Goal: Transaction & Acquisition: Purchase product/service

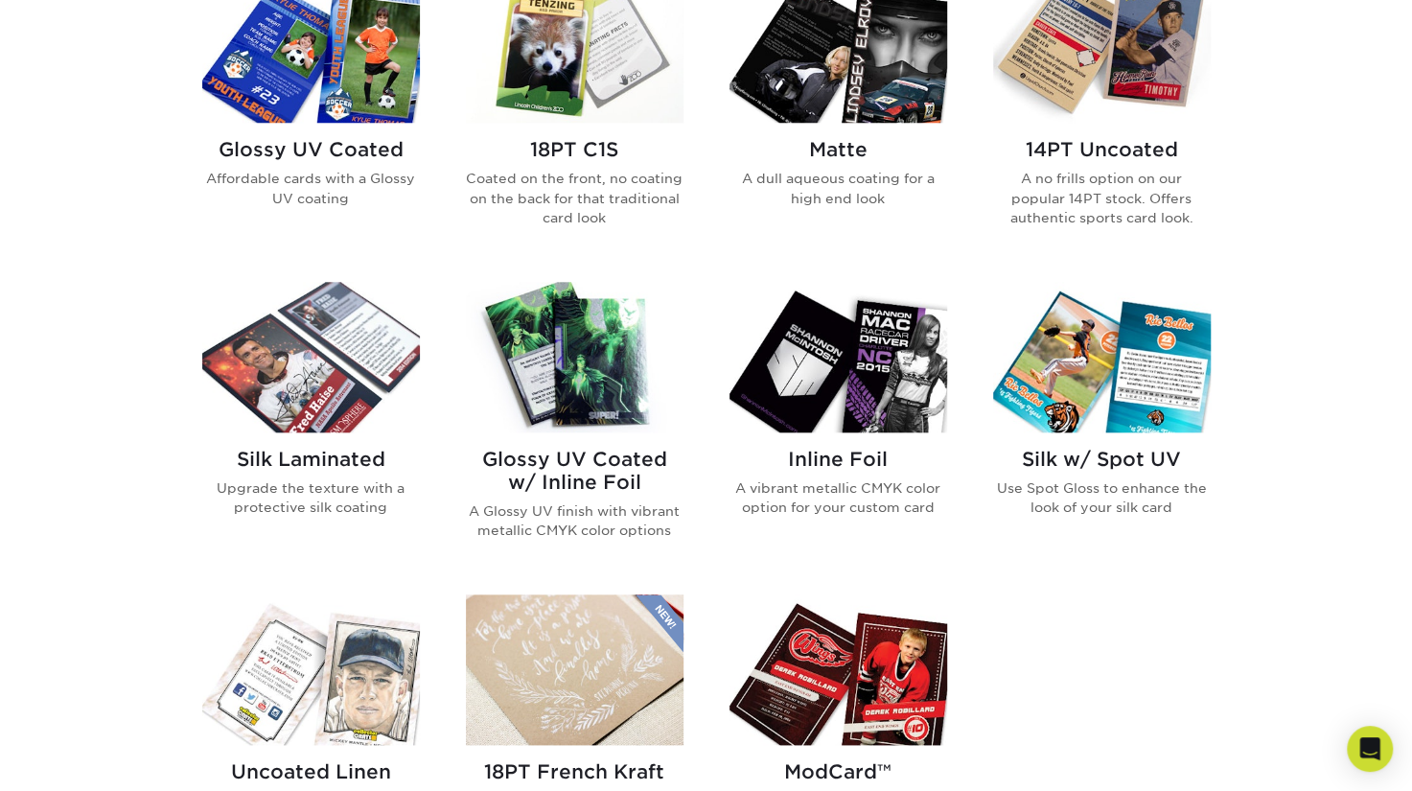
scroll to position [959, 0]
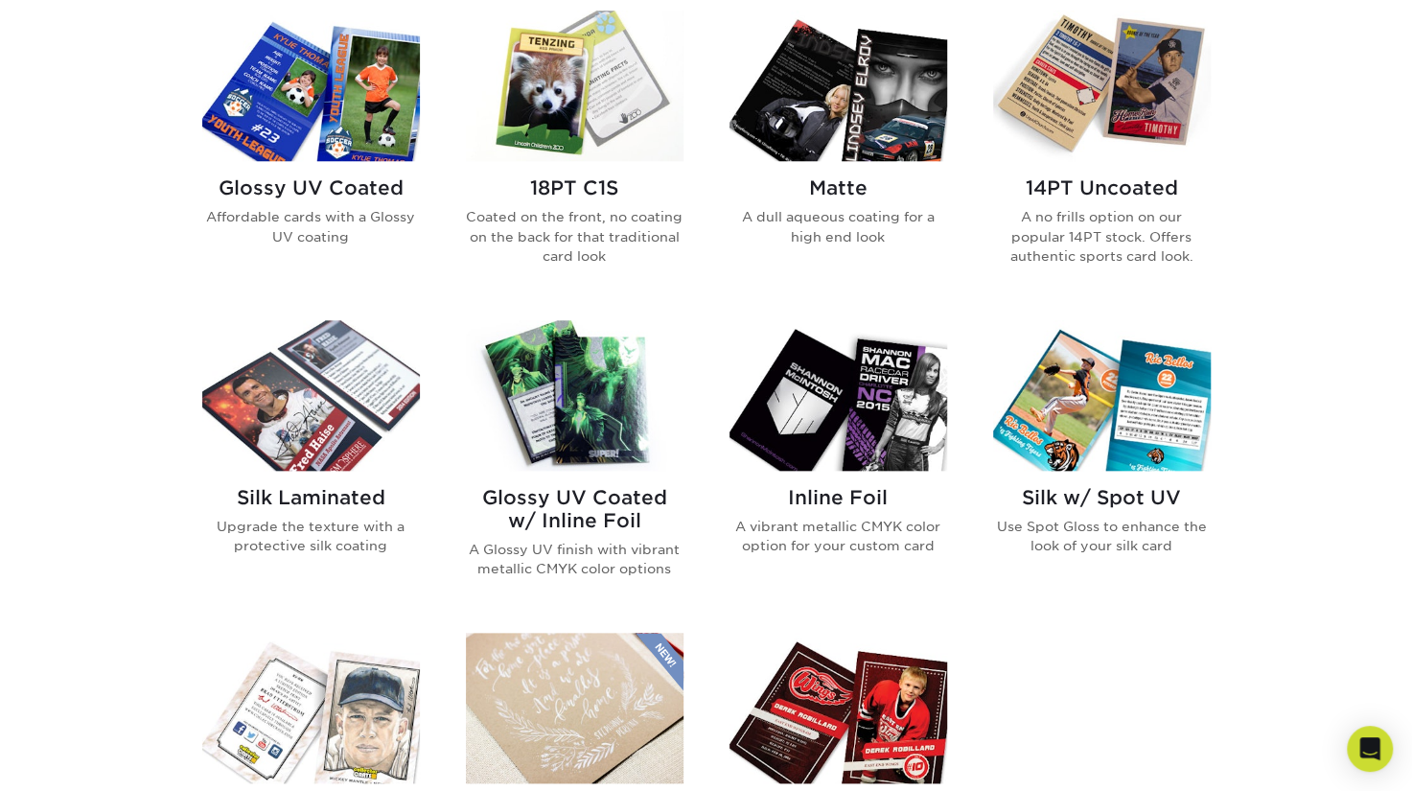
click at [357, 185] on h2 "Glossy UV Coated" at bounding box center [311, 187] width 218 height 23
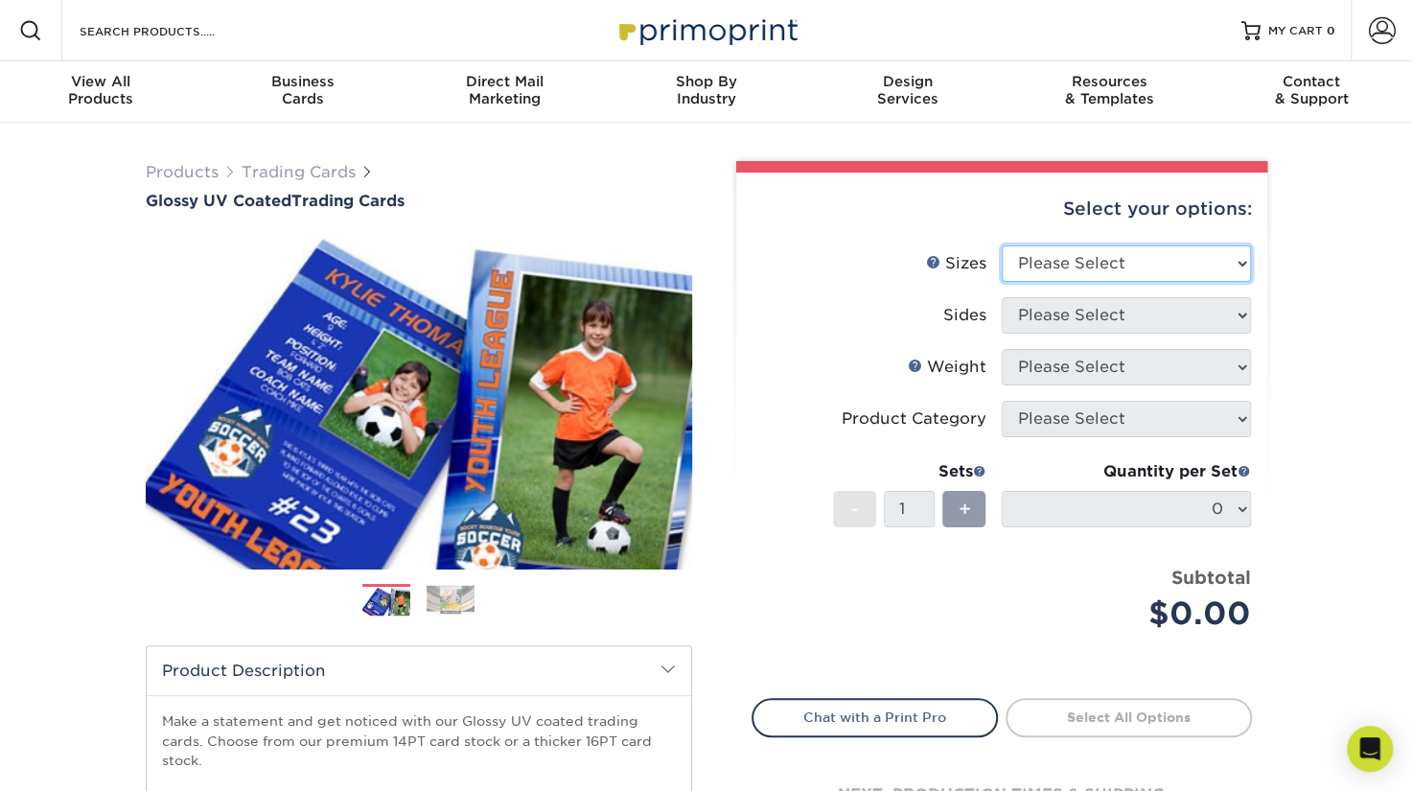
click at [1235, 262] on select "Please Select 2.5" x 3.5"" at bounding box center [1126, 263] width 249 height 36
select select "2.50x3.50"
click at [1002, 245] on select "Please Select 2.5" x 3.5"" at bounding box center [1126, 263] width 249 height 36
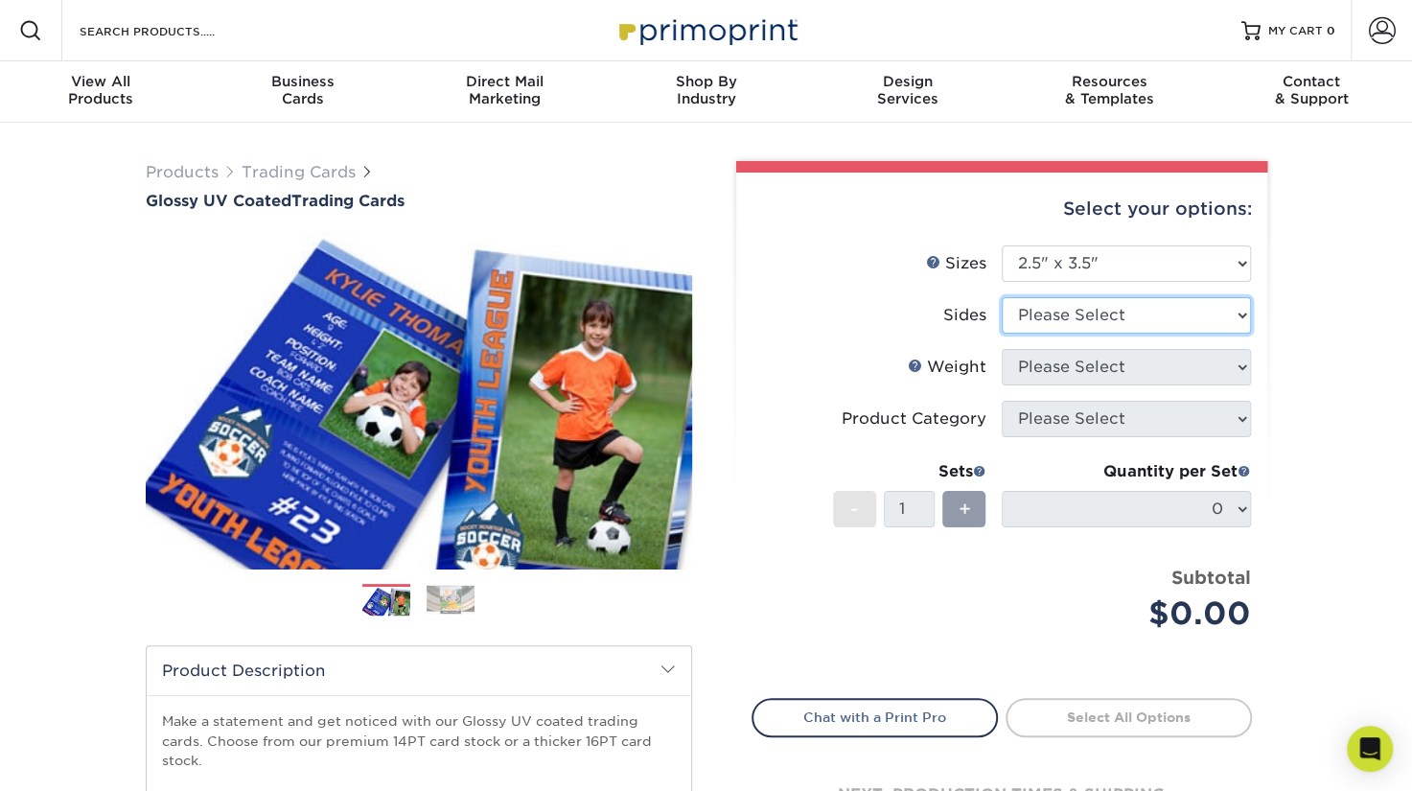
click at [1203, 304] on select "Please Select Print Both Sides Print Front Only" at bounding box center [1126, 315] width 249 height 36
select select "32d3c223-f82c-492b-b915-ba065a00862f"
click at [1002, 297] on select "Please Select Print Both Sides Print Front Only" at bounding box center [1126, 315] width 249 height 36
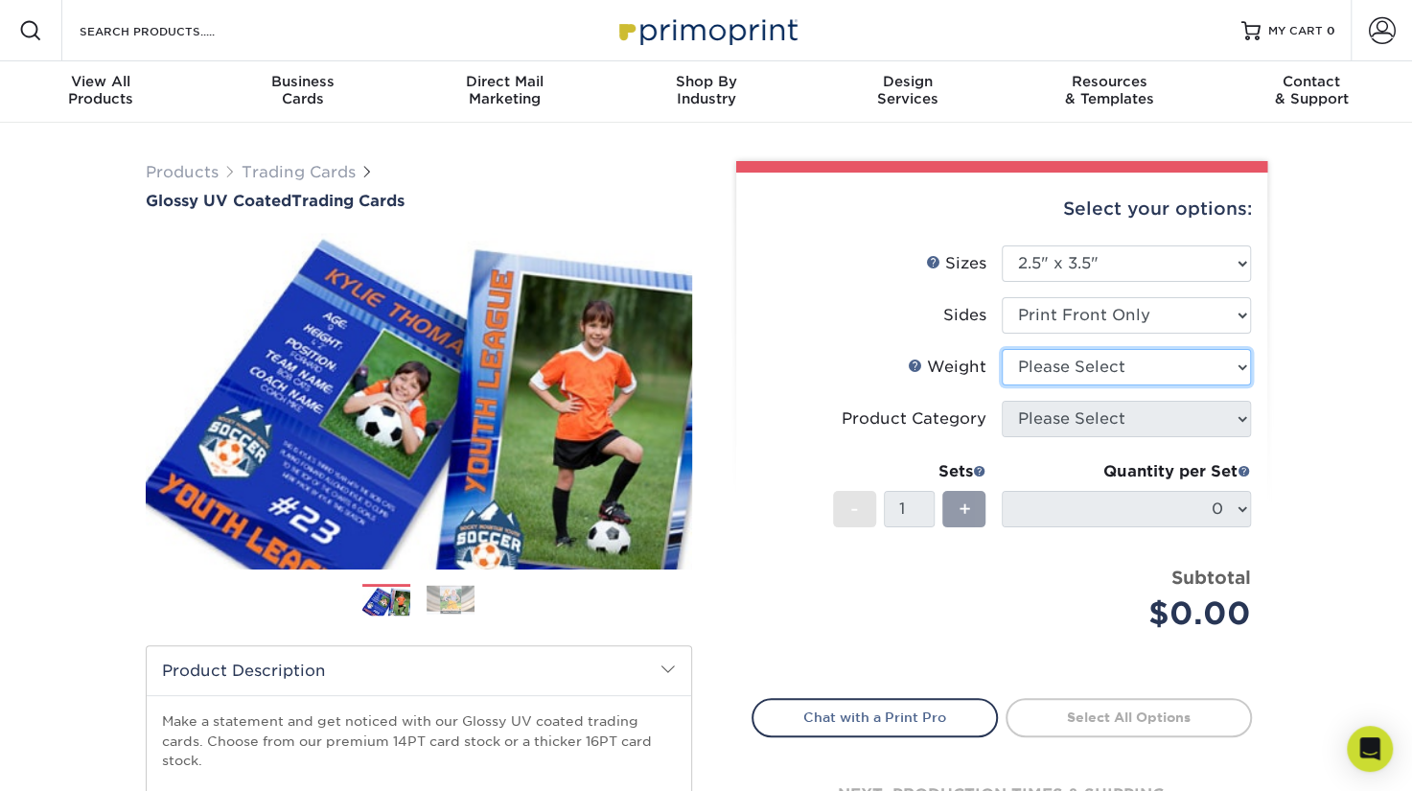
click at [1140, 361] on select "Please Select 16PT 14PT 18PT C1S" at bounding box center [1126, 367] width 249 height 36
select select "16PT"
click at [1002, 349] on select "Please Select 16PT 14PT 18PT C1S" at bounding box center [1126, 367] width 249 height 36
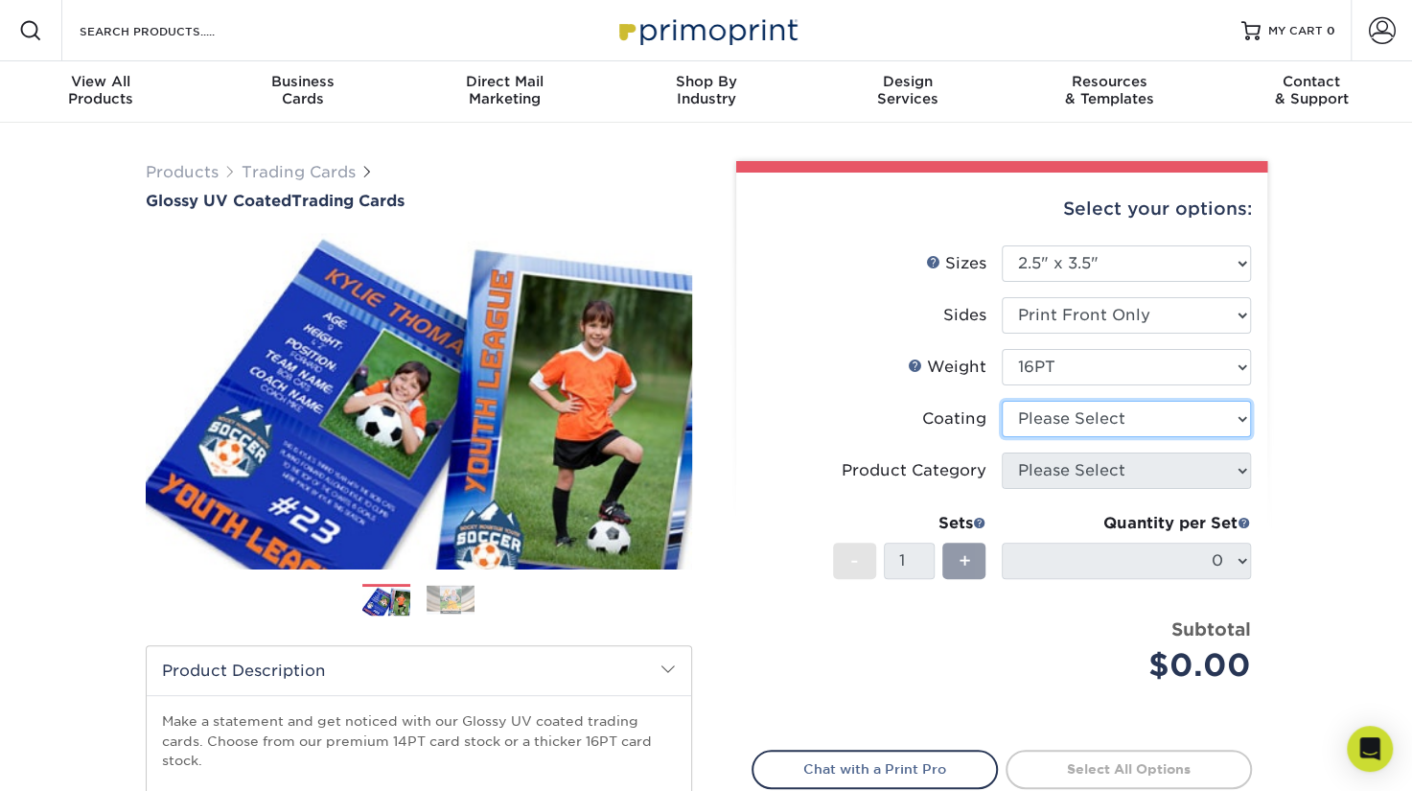
click at [1127, 418] on select at bounding box center [1126, 419] width 249 height 36
select select "1e8116af-acfc-44b1-83dc-8181aa338834"
click at [1002, 401] on select at bounding box center [1126, 419] width 249 height 36
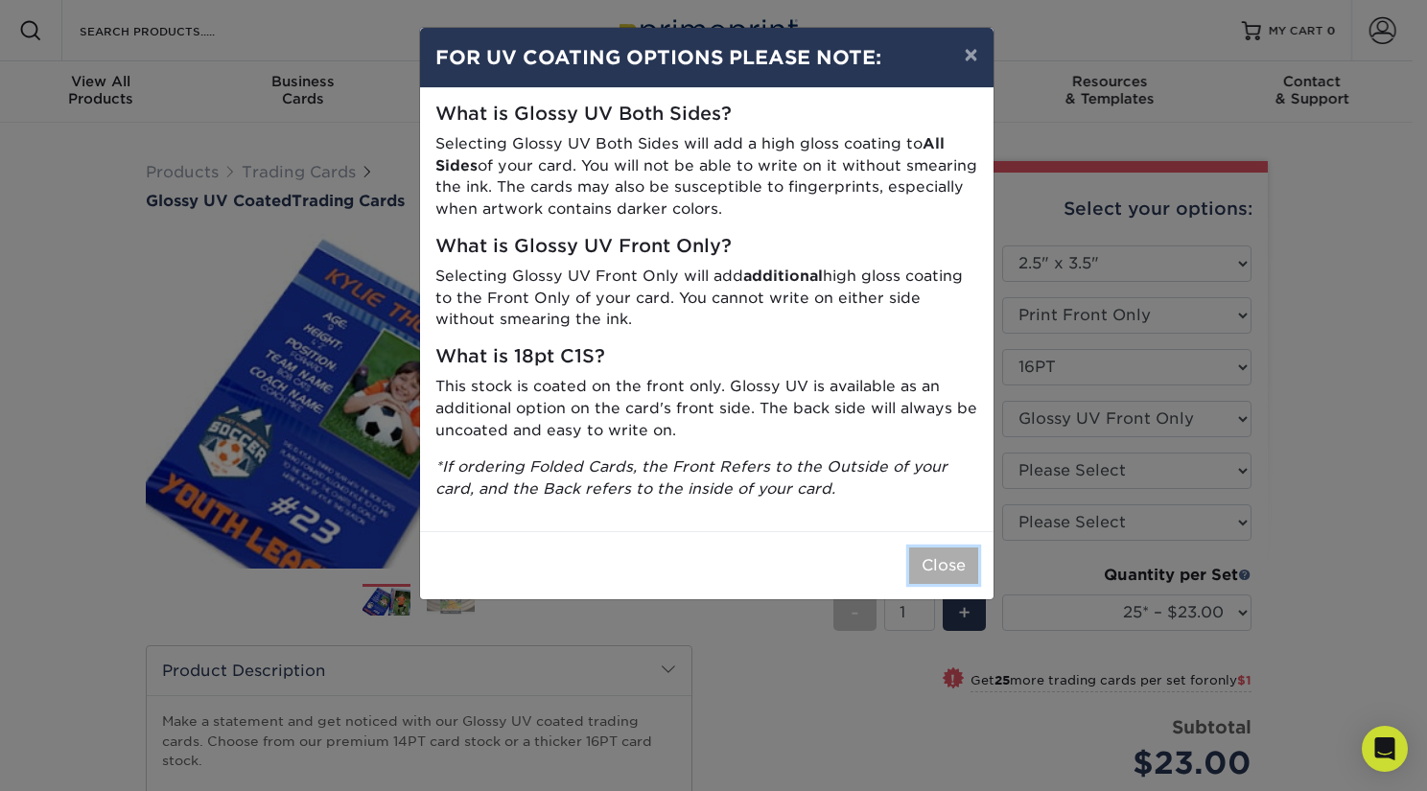
click at [938, 565] on button "Close" at bounding box center [943, 565] width 69 height 36
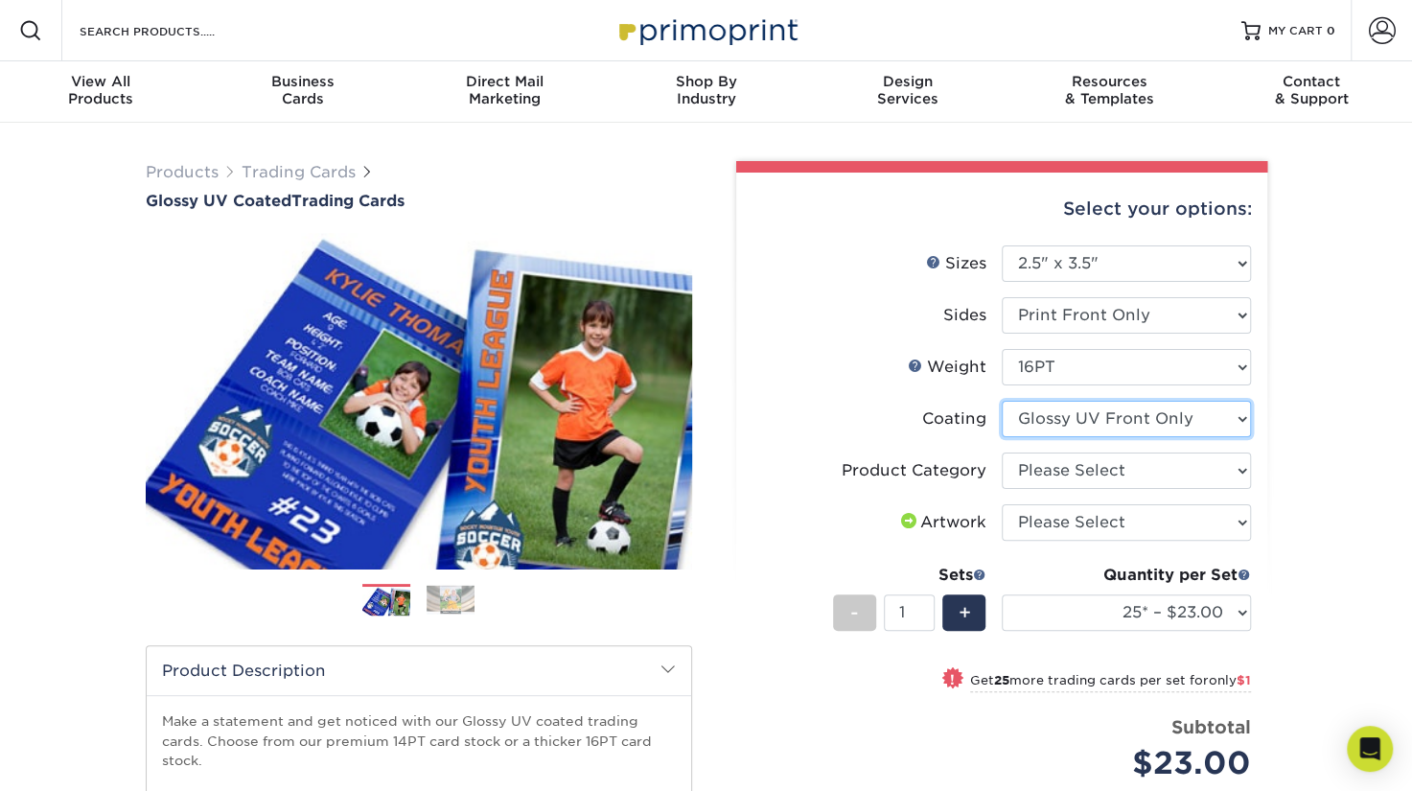
click at [1234, 412] on select at bounding box center [1126, 419] width 249 height 36
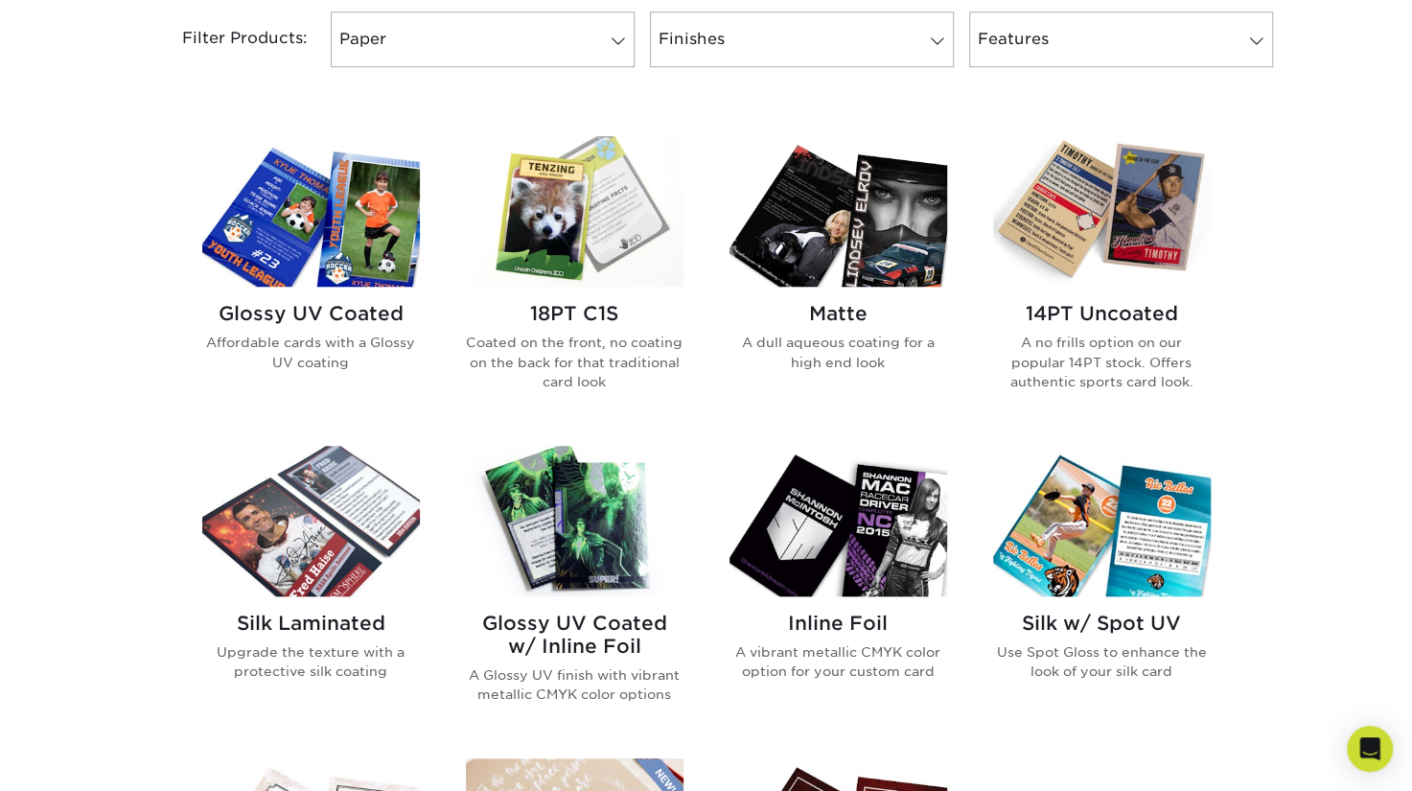
scroll to position [863, 0]
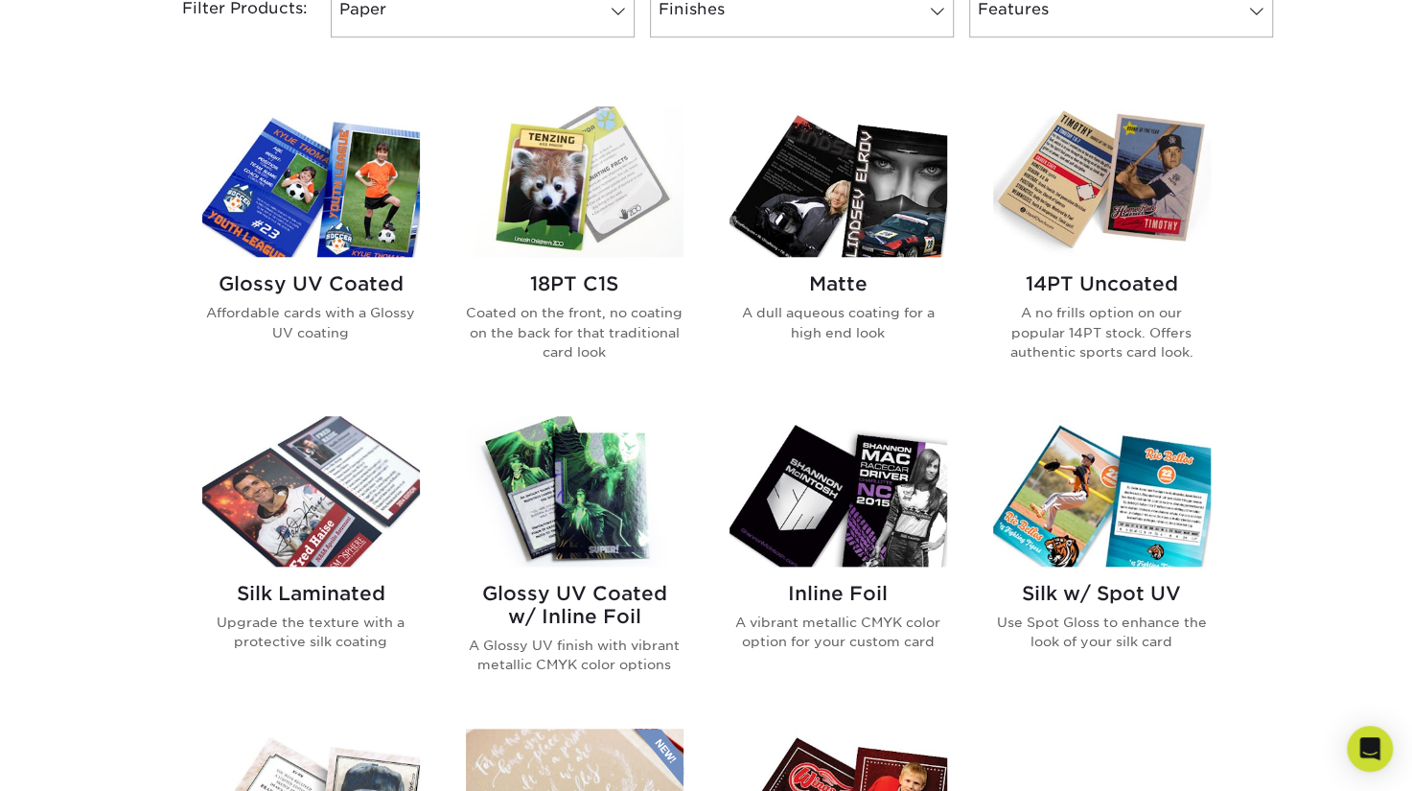
click at [1056, 287] on h2 "14PT Uncoated" at bounding box center [1102, 283] width 218 height 23
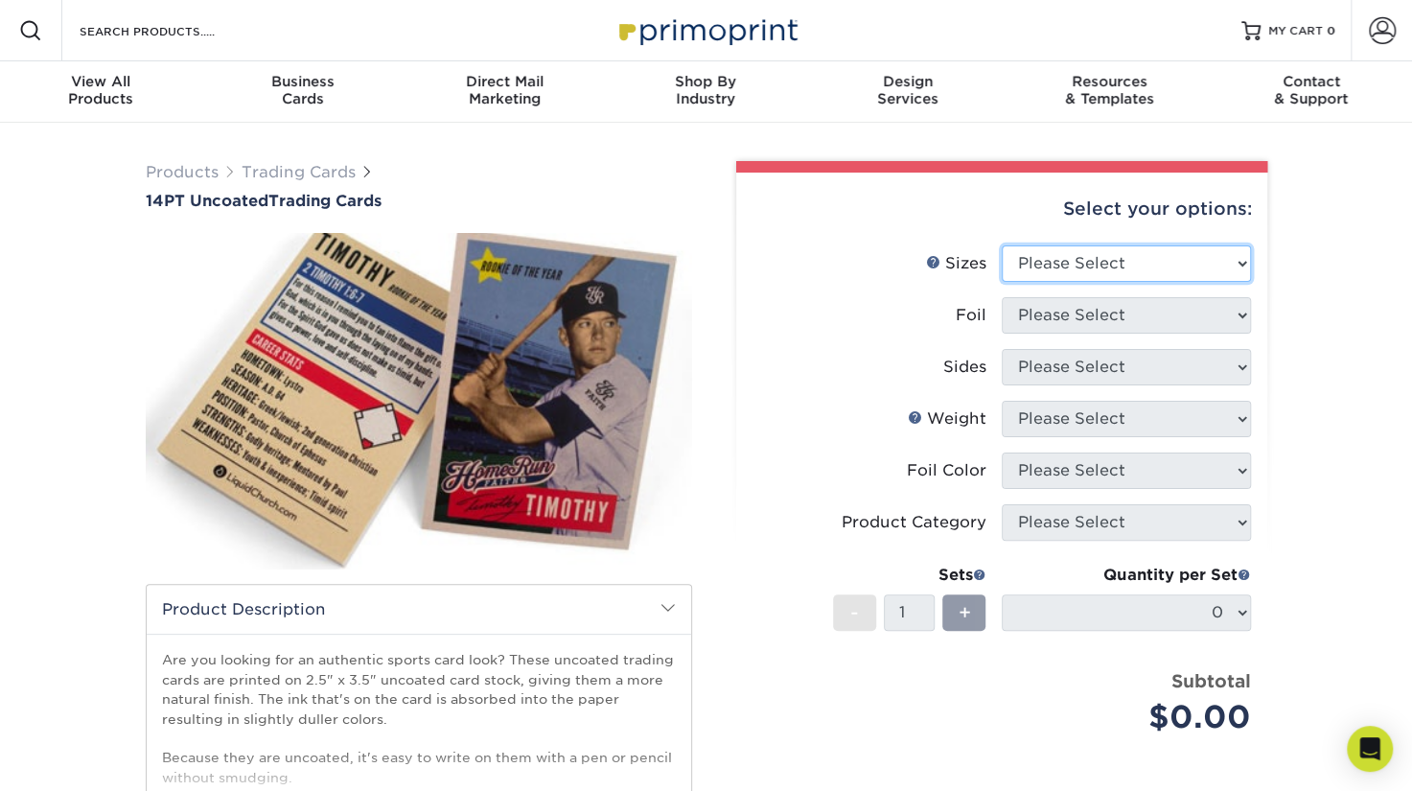
click at [1242, 265] on select "Please Select 2.5" x 3.5"" at bounding box center [1126, 263] width 249 height 36
select select "2.50x3.50"
click at [1002, 245] on select "Please Select 2.5" x 3.5"" at bounding box center [1126, 263] width 249 height 36
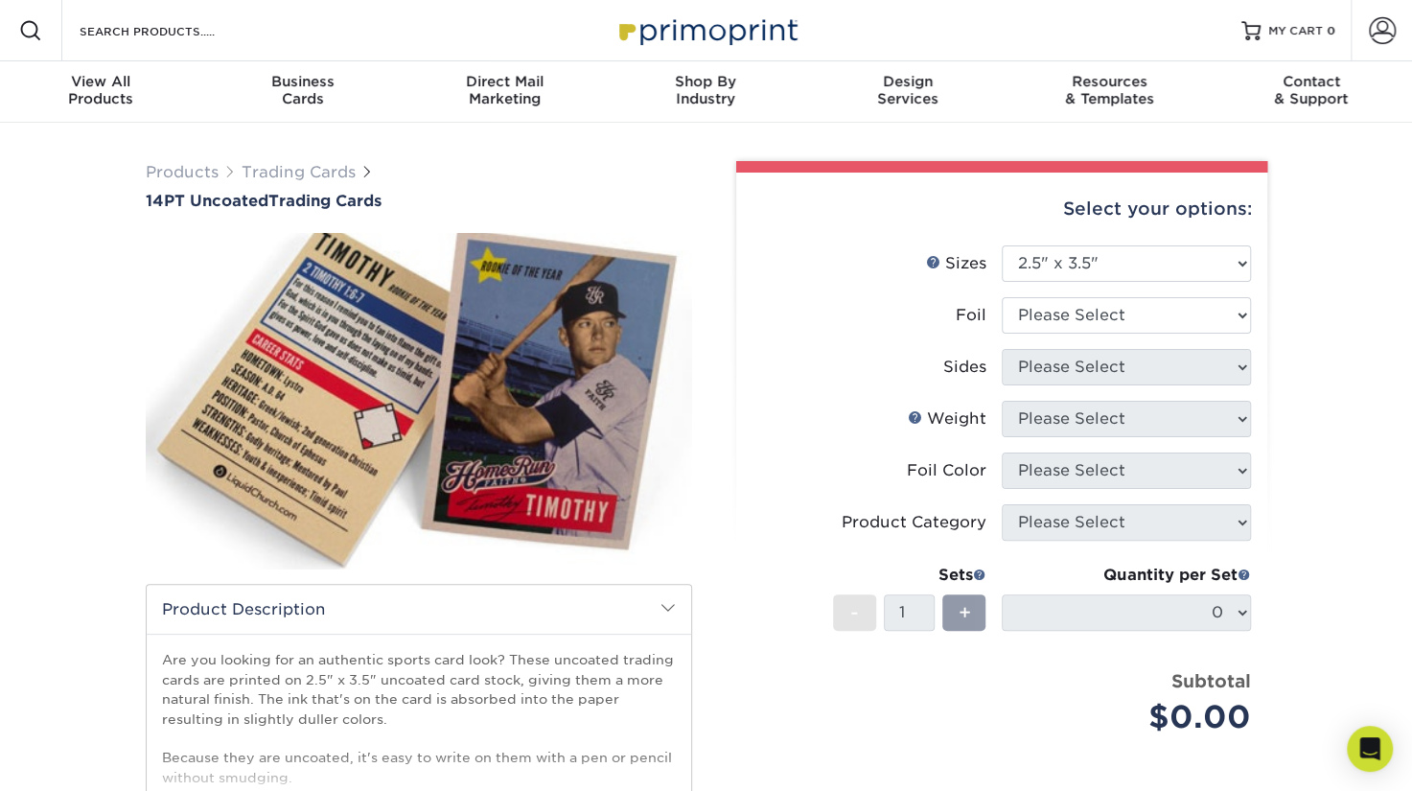
click at [1254, 308] on div "Select your options: Sizes Help Sizes Please Select 2.5" x 3.5" Foil Please Sel…" at bounding box center [1001, 572] width 531 height 799
click at [1249, 308] on select "Please Select Yes No" at bounding box center [1126, 315] width 249 height 36
select select "1"
click at [1002, 297] on select "Please Select Yes No" at bounding box center [1126, 315] width 249 height 36
click at [1242, 373] on select "Please Select Print Both Sides - Foil Both Sides Print Both Sides - Foil Front …" at bounding box center [1126, 367] width 249 height 36
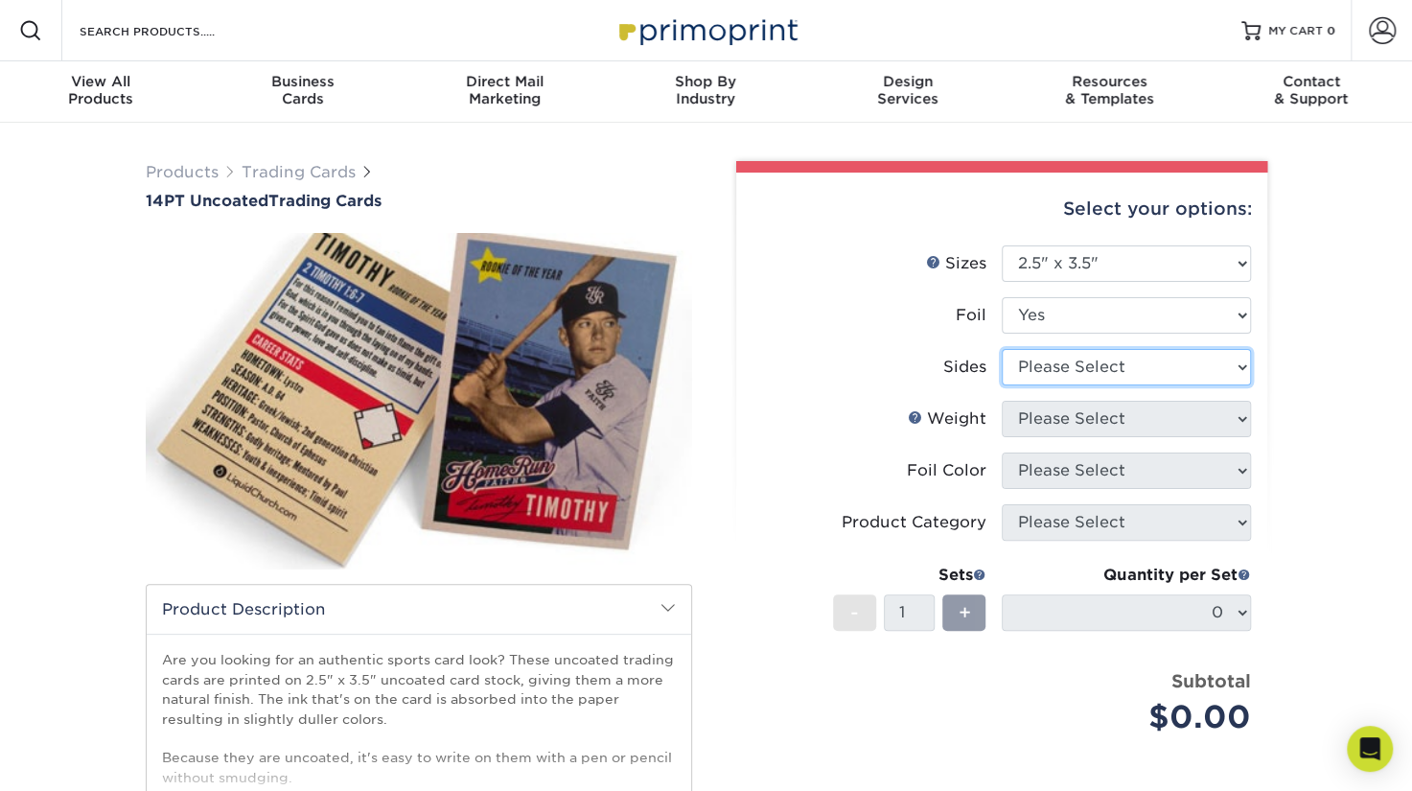
select select "a75ac2f1-9911-48d6-841d-245b5ac08f27"
click at [1002, 349] on select "Please Select Print Both Sides - Foil Both Sides Print Both Sides - Foil Front …" at bounding box center [1126, 367] width 249 height 36
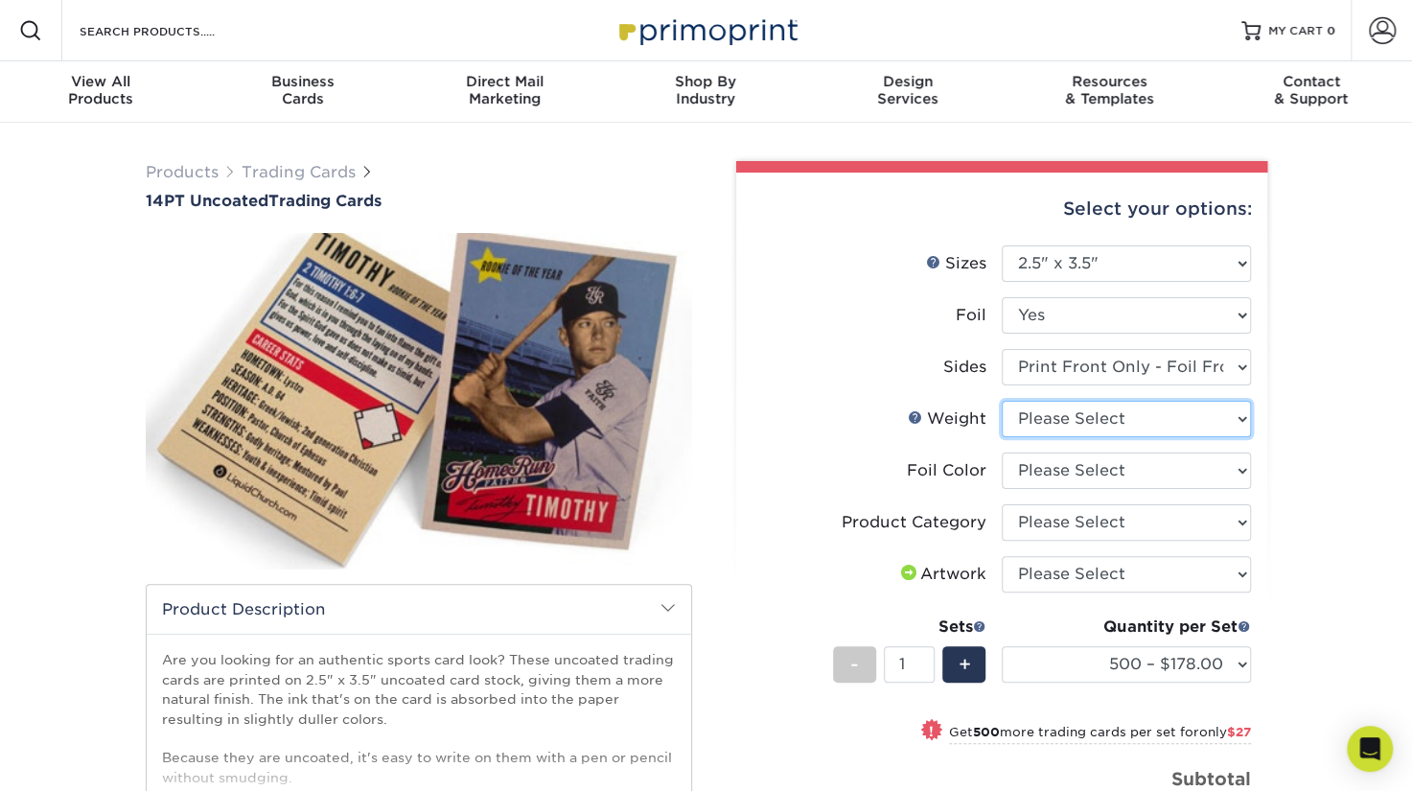
click at [1124, 421] on select "Please Select 14PT Uncoated" at bounding box center [1126, 419] width 249 height 36
click at [1002, 401] on select "Please Select 14PT Uncoated" at bounding box center [1126, 419] width 249 height 36
click at [1033, 467] on select "Please Select Silver Foil Rose Gold Foil Red Foil Gold Foil Copper Foil Black F…" at bounding box center [1126, 471] width 249 height 36
click at [807, 617] on li "Sets - 1 + Quantity per Set 500 – $178.00 1000 – $205.00 2500 – $478.00 5000 – …" at bounding box center [1002, 664] width 499 height 112
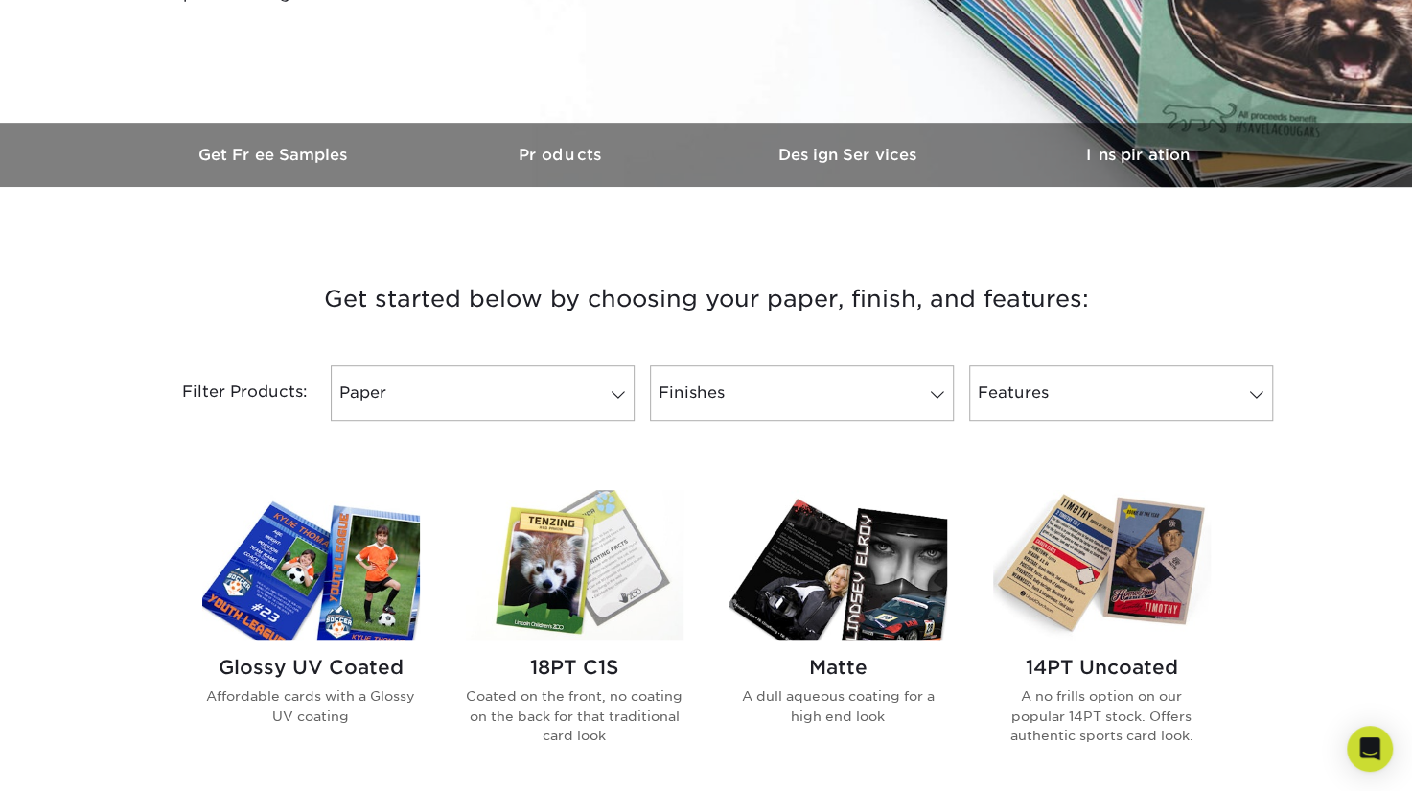
scroll to position [767, 0]
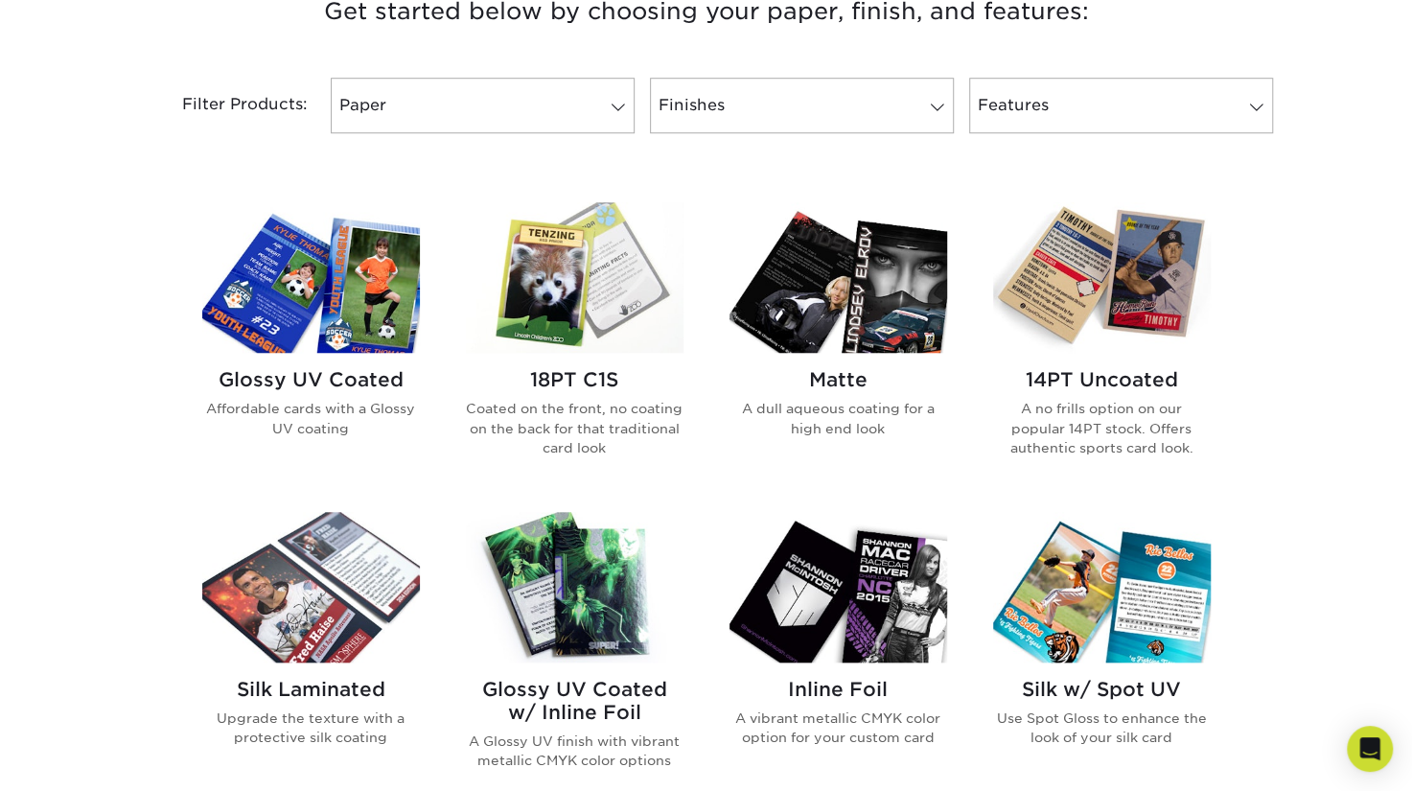
click at [1089, 386] on h2 "14PT Uncoated" at bounding box center [1102, 379] width 218 height 23
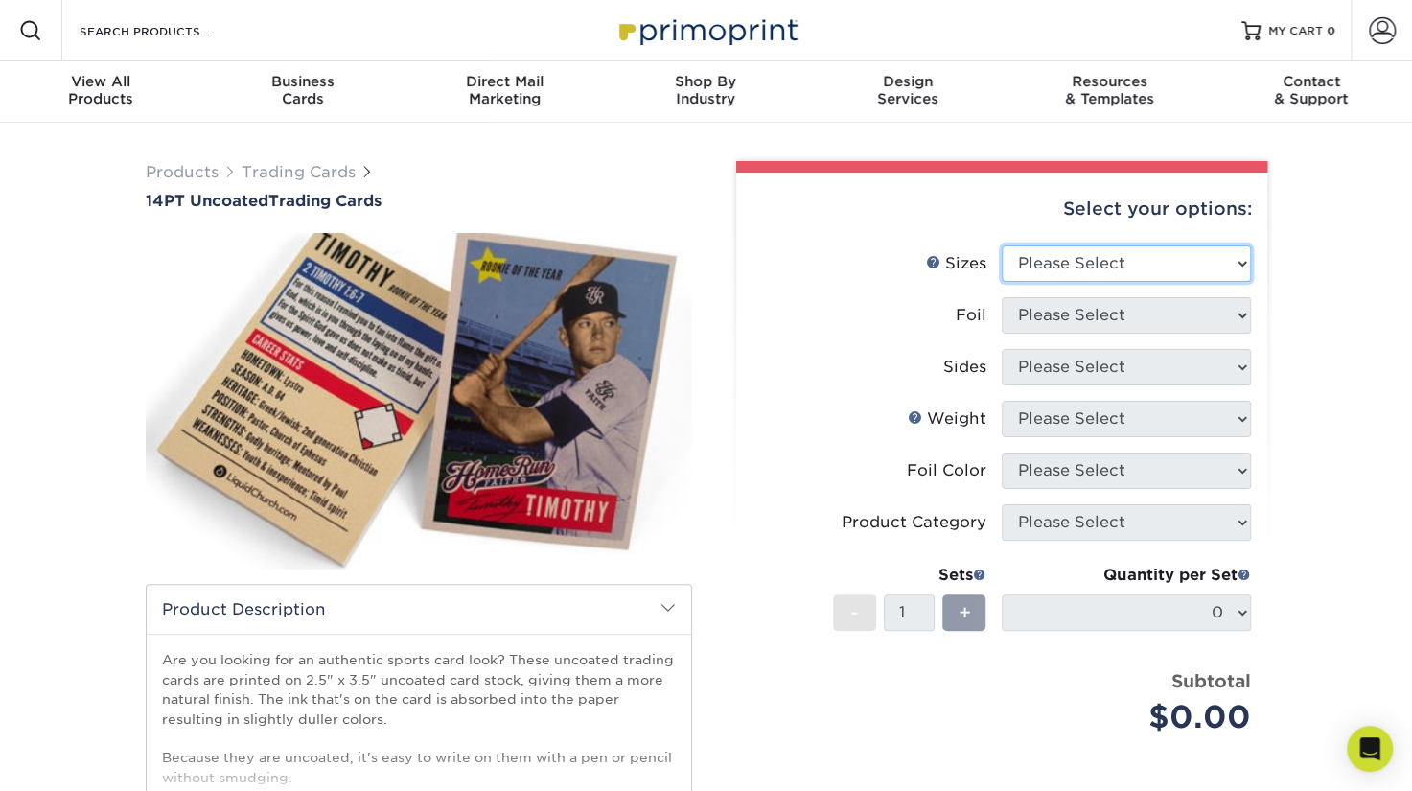
click at [1170, 265] on select "Please Select 2.5" x 3.5"" at bounding box center [1126, 263] width 249 height 36
select select "2.50x3.50"
click at [1002, 245] on select "Please Select 2.5" x 3.5"" at bounding box center [1126, 263] width 249 height 36
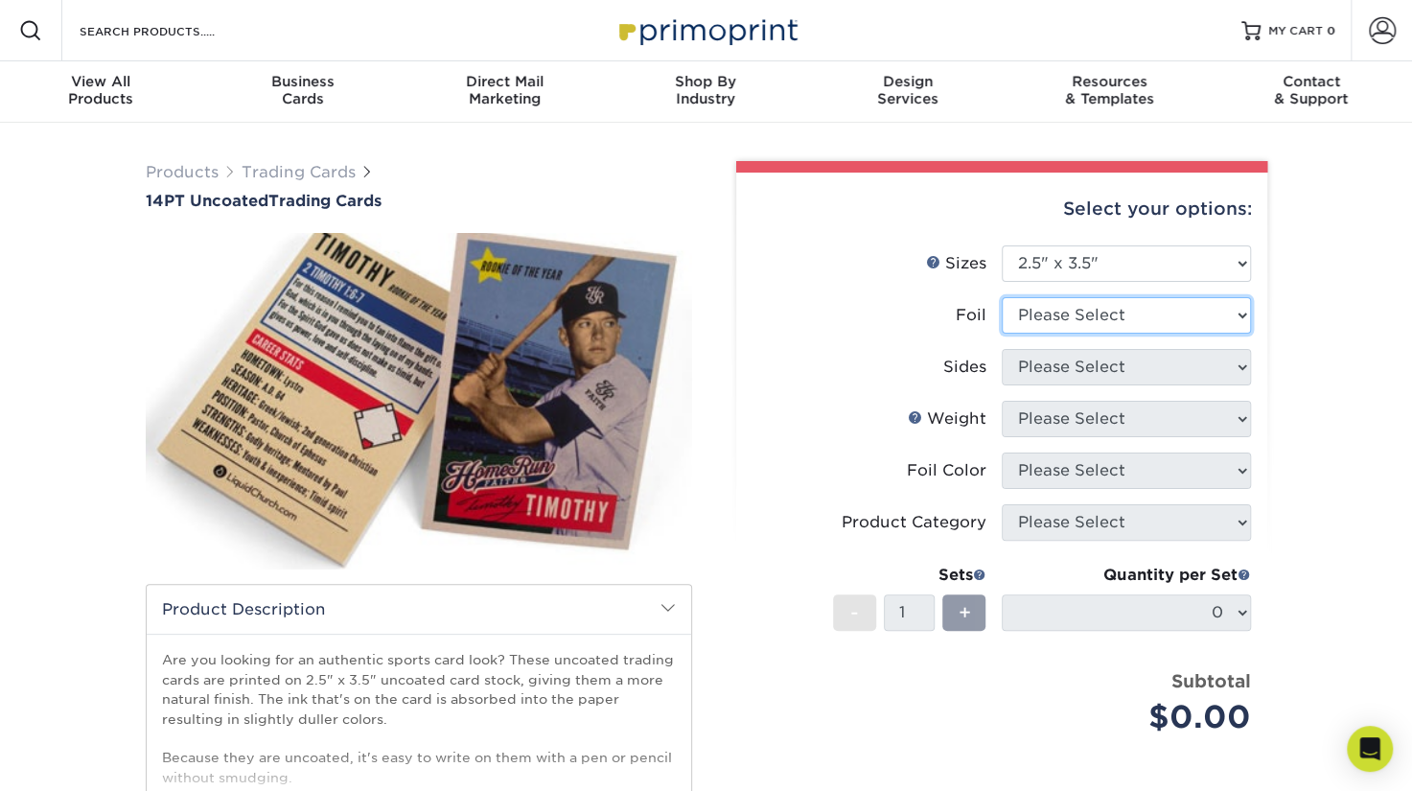
click at [1089, 324] on select "Please Select Yes No" at bounding box center [1126, 315] width 249 height 36
select select "0"
click at [1002, 297] on select "Please Select Yes No" at bounding box center [1126, 315] width 249 height 36
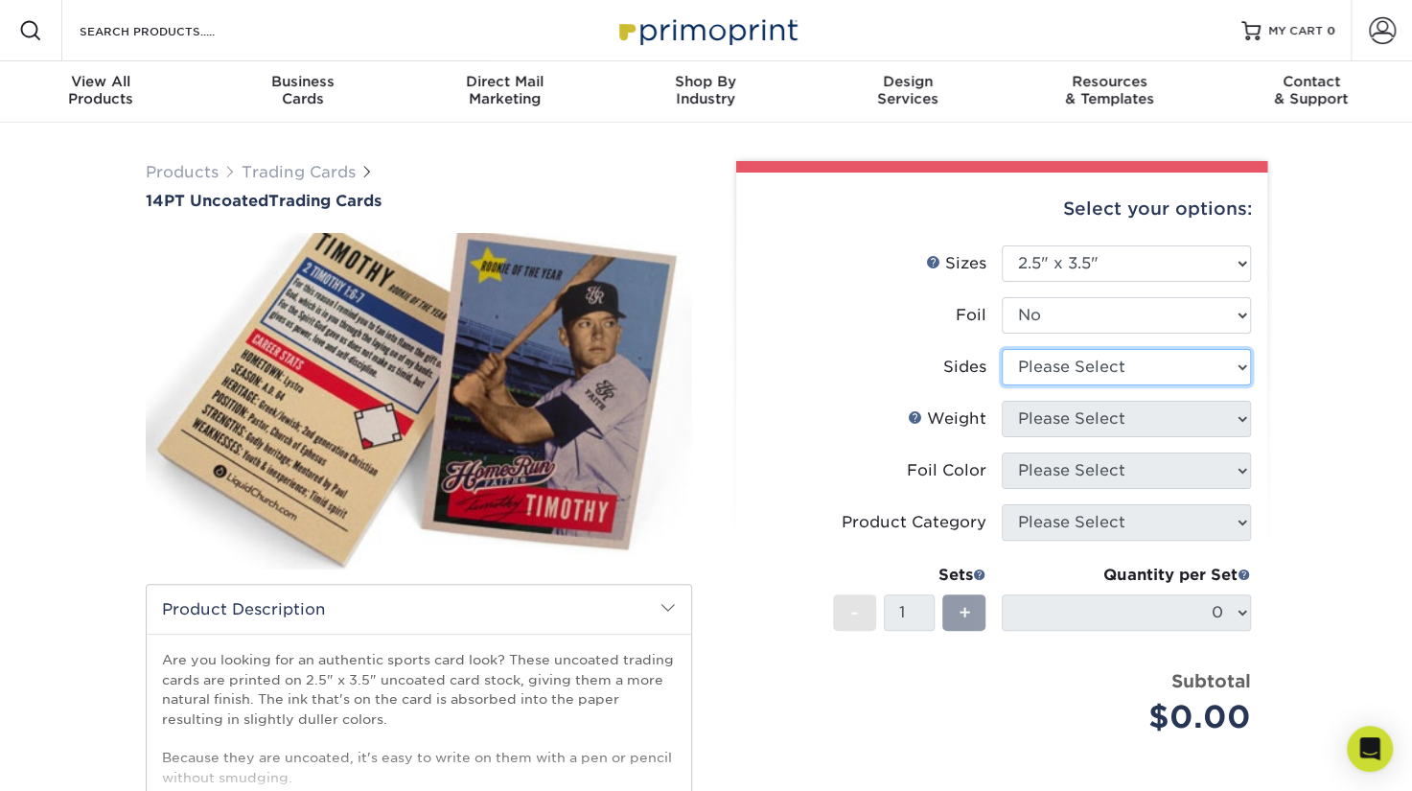
click at [1090, 360] on select "Please Select Print Both Sides Print Front Only" at bounding box center [1126, 367] width 249 height 36
select select "32d3c223-f82c-492b-b915-ba065a00862f"
click at [1002, 349] on select "Please Select Print Both Sides Print Front Only" at bounding box center [1126, 367] width 249 height 36
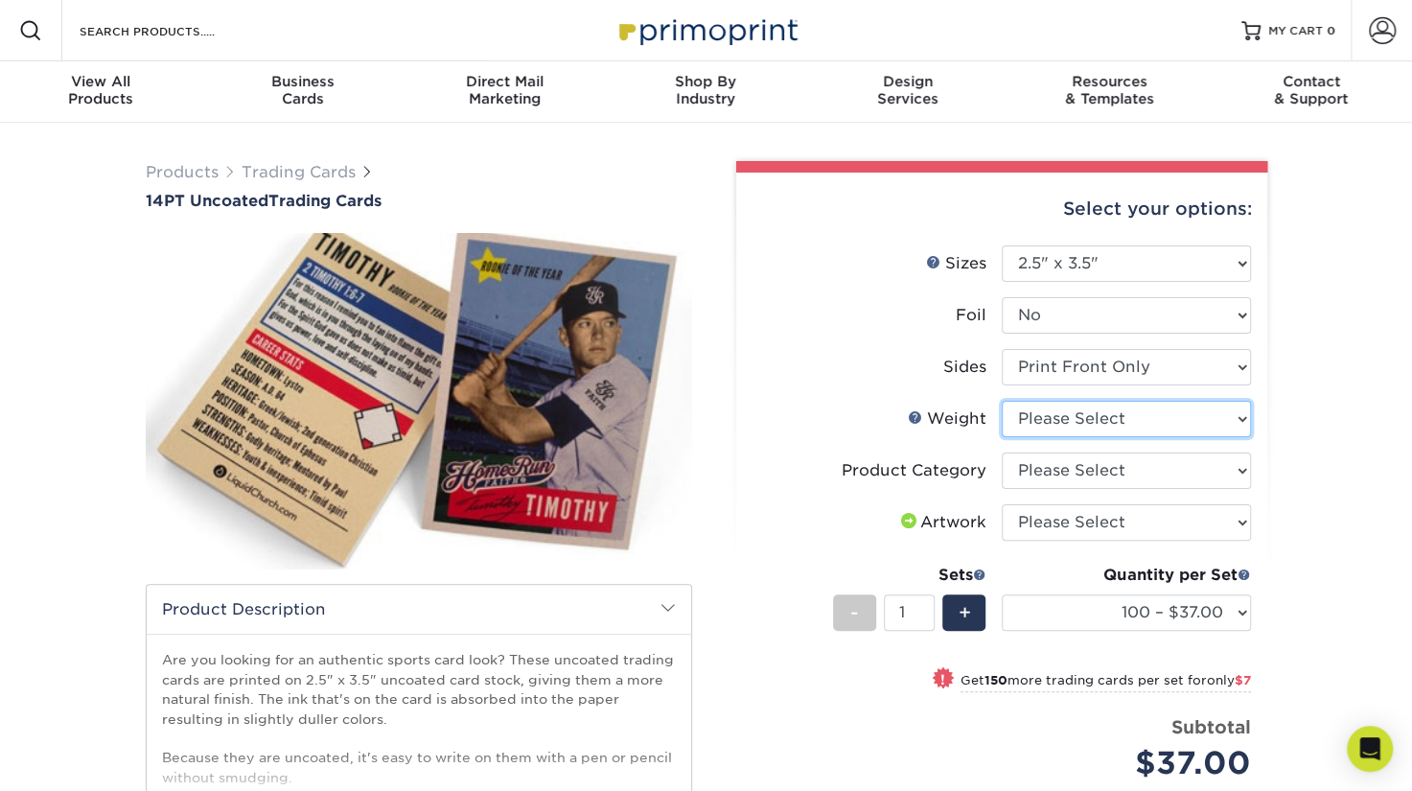
click at [1092, 415] on select "Please Select 14PT Uncoated" at bounding box center [1126, 419] width 249 height 36
